Goal: Task Accomplishment & Management: Use online tool/utility

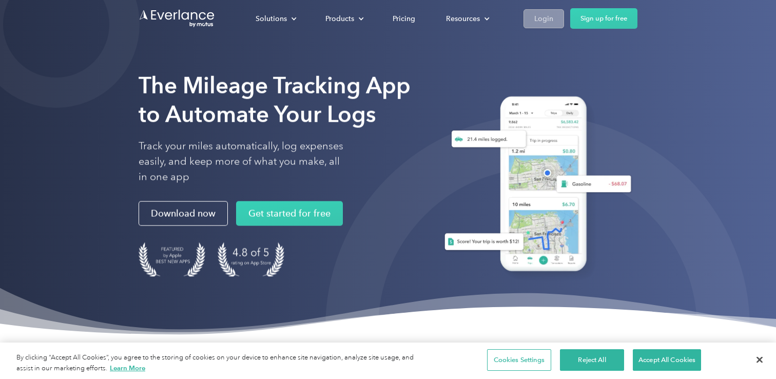
click at [543, 22] on div "Login" at bounding box center [543, 18] width 19 height 13
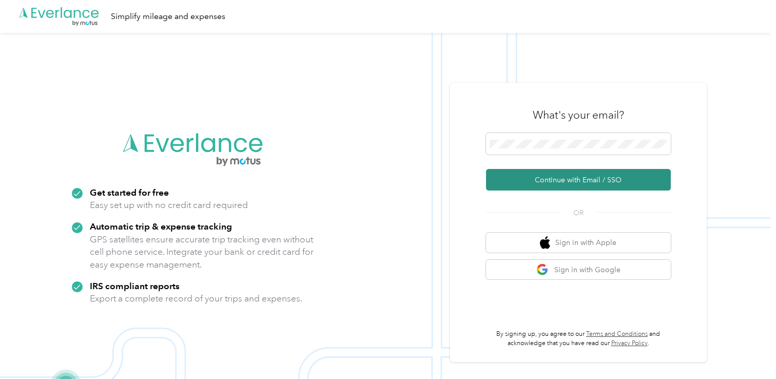
click at [562, 179] on button "Continue with Email / SSO" at bounding box center [578, 180] width 185 height 22
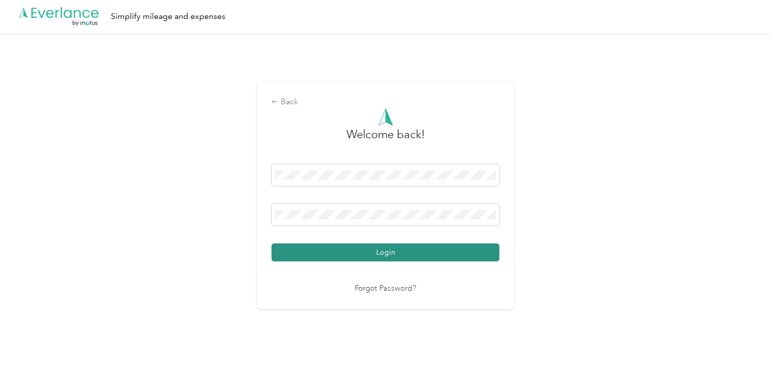
click at [372, 245] on button "Login" at bounding box center [385, 252] width 228 height 18
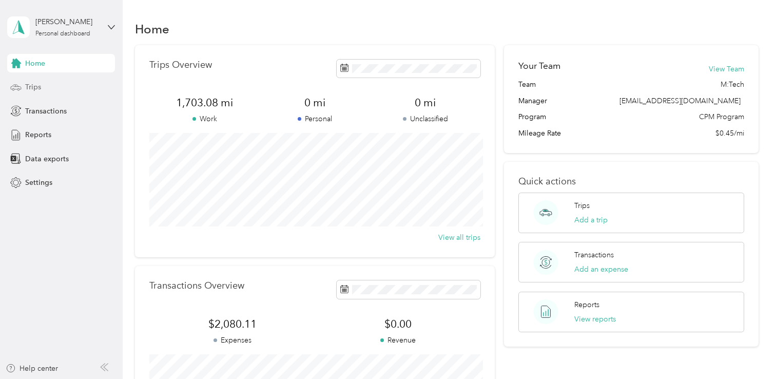
click at [25, 88] on div "Trips" at bounding box center [61, 87] width 108 height 18
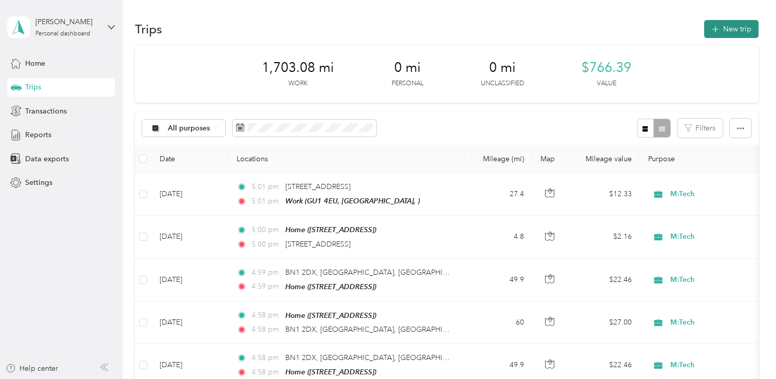
click at [727, 34] on button "New trip" at bounding box center [731, 29] width 54 height 18
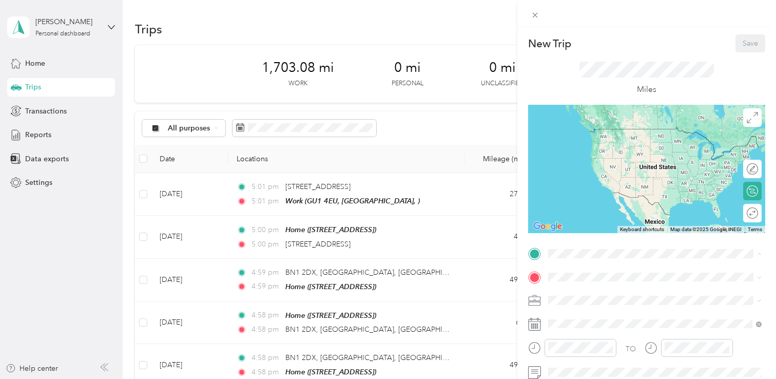
click at [568, 182] on div "[STREET_ADDRESS]" at bounding box center [600, 171] width 65 height 22
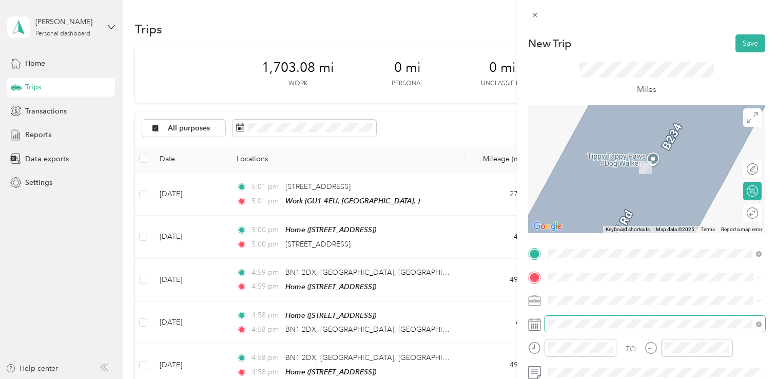
click at [562, 317] on span at bounding box center [654, 324] width 221 height 16
click at [633, 366] on span at bounding box center [654, 372] width 221 height 16
click at [592, 378] on div "New Trip Save This trip cannot be edited because it is either under review, app…" at bounding box center [385, 379] width 771 height 0
click at [576, 287] on div "TO Add photo" at bounding box center [646, 369] width 237 height 248
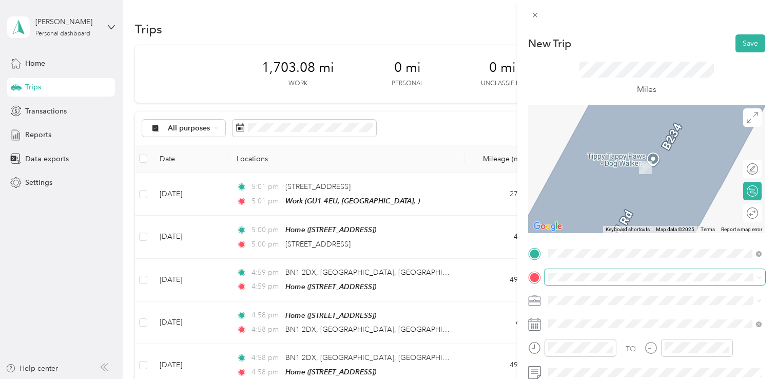
click at [570, 281] on span at bounding box center [654, 277] width 221 height 16
click at [575, 309] on span "[GEOGRAPHIC_DATA], [GEOGRAPHIC_DATA], [GEOGRAPHIC_DATA]" at bounding box center [663, 318] width 191 height 18
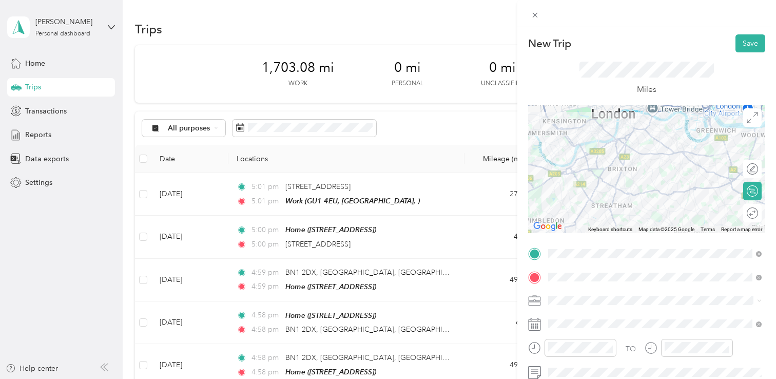
click at [756, 220] on div "Round trip" at bounding box center [752, 213] width 18 height 18
click at [745, 215] on div at bounding box center [741, 212] width 9 height 9
click at [745, 48] on button "Save" at bounding box center [750, 43] width 30 height 18
